Goal: Task Accomplishment & Management: Manage account settings

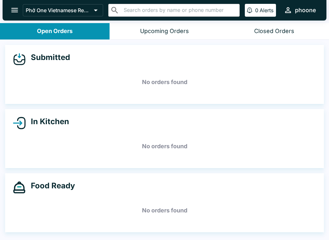
click at [13, 3] on button "open drawer" at bounding box center [14, 10] width 16 height 16
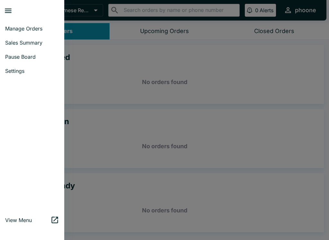
click at [24, 43] on span "Sales Summary" at bounding box center [32, 43] width 54 height 6
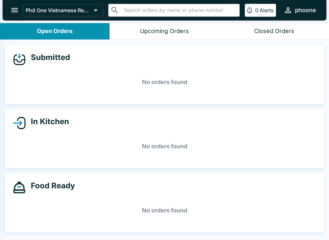
select select "03:00"
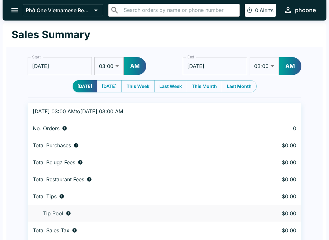
click at [139, 87] on button "This Week" at bounding box center [137, 86] width 33 height 12
click at [175, 86] on button "Last Week" at bounding box center [170, 86] width 33 height 12
type input "[DATE]"
click at [214, 84] on button "This Month" at bounding box center [204, 86] width 35 height 12
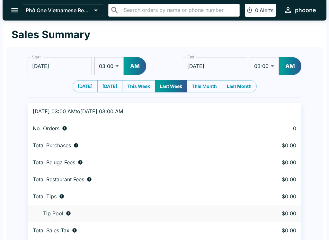
type input "[DATE]"
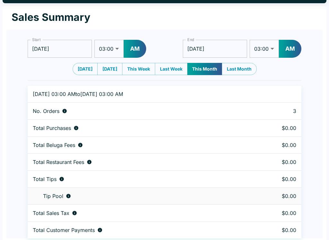
scroll to position [20, 0]
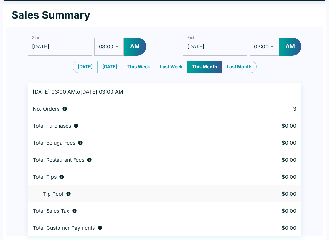
click at [125, 110] on div "No. Orders" at bounding box center [138, 109] width 210 height 6
click at [60, 107] on div "No. Orders" at bounding box center [138, 109] width 210 height 6
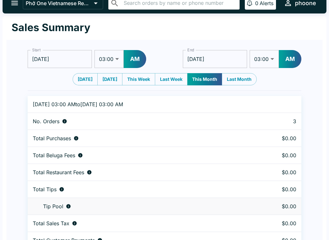
scroll to position [0, 0]
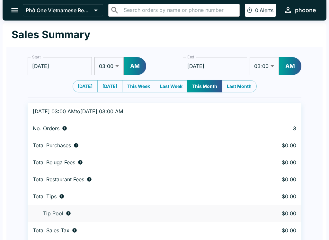
click at [87, 87] on button "[DATE]" at bounding box center [85, 86] width 25 height 12
type input "[DATE]"
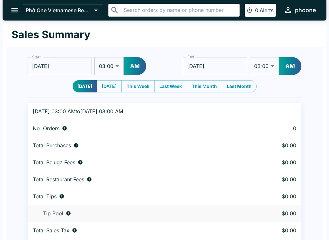
click at [66, 88] on div "[DATE] [DATE] This Week Last Week This Month Last Month" at bounding box center [165, 86] width 274 height 12
click at [9, 10] on button "open drawer" at bounding box center [14, 10] width 16 height 16
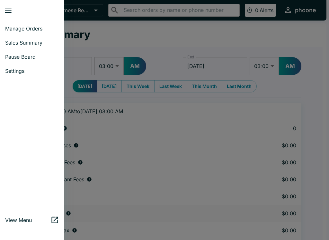
click at [11, 29] on span "Manage Orders" at bounding box center [32, 28] width 54 height 6
